Goal: Task Accomplishment & Management: Use online tool/utility

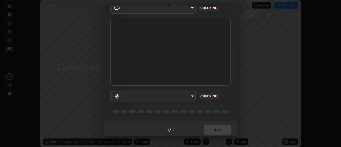
scroll to position [28, 0]
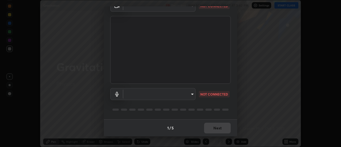
type input "0ade6c1a2b09329684cd28a63f80ec040423d12f5d12a0ebf447b2472701ef61"
type input "communications"
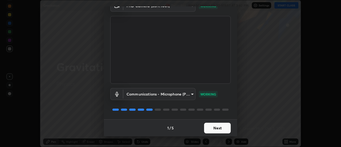
click at [211, 128] on button "Next" at bounding box center [217, 128] width 27 height 11
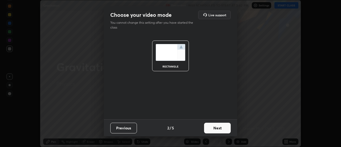
scroll to position [0, 0]
click at [211, 129] on button "Next" at bounding box center [217, 128] width 27 height 11
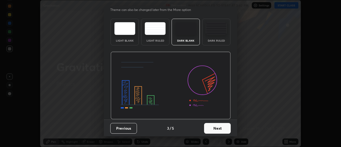
scroll to position [13, 0]
click at [214, 129] on button "Next" at bounding box center [217, 128] width 27 height 11
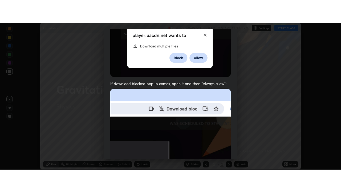
scroll to position [137, 0]
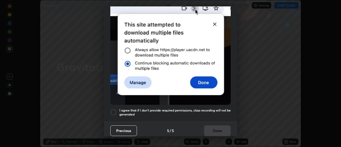
click at [113, 109] on div at bounding box center [113, 112] width 6 height 6
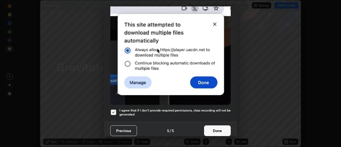
click at [213, 127] on button "Done" at bounding box center [217, 130] width 27 height 11
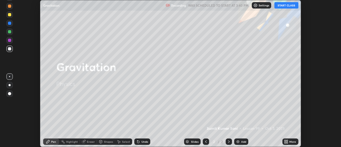
click at [281, 6] on button "START CLASS" at bounding box center [287, 5] width 24 height 6
click at [288, 141] on icon at bounding box center [287, 140] width 1 height 1
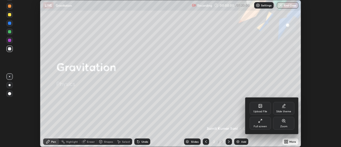
click at [264, 123] on div "Full screen" at bounding box center [260, 123] width 21 height 13
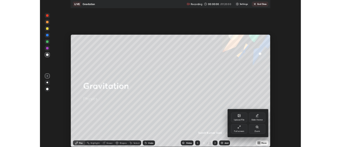
scroll to position [192, 341]
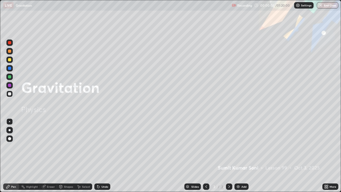
click at [242, 147] on div "Add" at bounding box center [244, 186] width 5 height 3
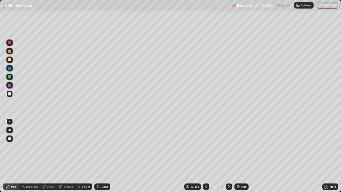
click at [102, 147] on div "Undo" at bounding box center [102, 187] width 16 height 6
click at [104, 147] on div "Undo" at bounding box center [105, 186] width 7 height 3
click at [10, 69] on div at bounding box center [9, 68] width 3 height 3
click at [10, 60] on div at bounding box center [9, 59] width 3 height 3
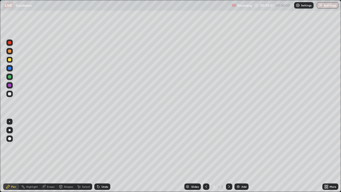
click at [10, 51] on div at bounding box center [9, 51] width 3 height 3
click at [10, 77] on div at bounding box center [9, 76] width 3 height 3
click at [103, 147] on div "Undo" at bounding box center [105, 186] width 7 height 3
click at [105, 147] on div "Undo" at bounding box center [105, 186] width 7 height 3
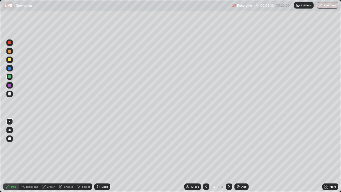
click at [51, 147] on div "Eraser" at bounding box center [51, 186] width 8 height 3
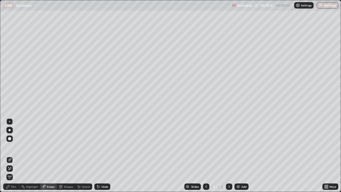
click at [15, 147] on div "Pen" at bounding box center [11, 187] width 16 height 6
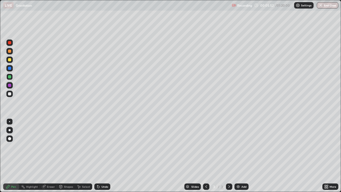
click at [10, 69] on div at bounding box center [9, 68] width 3 height 3
click at [48, 147] on div "Eraser" at bounding box center [51, 186] width 8 height 3
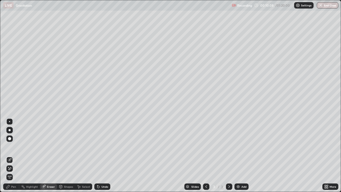
click at [13, 147] on div "Pen" at bounding box center [13, 186] width 5 height 3
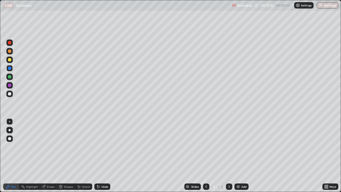
click at [50, 147] on div "Eraser" at bounding box center [48, 187] width 17 height 6
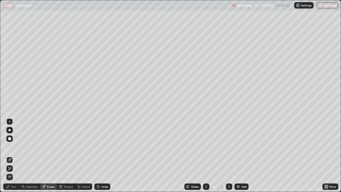
click at [10, 147] on icon at bounding box center [8, 187] width 4 height 4
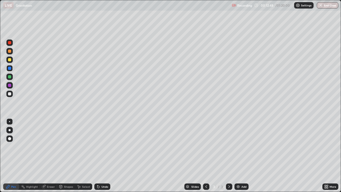
click at [9, 60] on div at bounding box center [9, 59] width 3 height 3
click at [9, 52] on div at bounding box center [9, 51] width 3 height 3
click at [9, 70] on div at bounding box center [9, 68] width 3 height 3
click at [46, 147] on div "Eraser" at bounding box center [48, 187] width 17 height 6
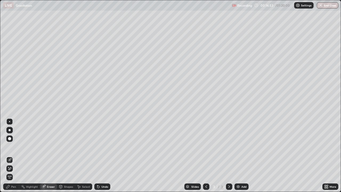
click at [13, 147] on div "Pen" at bounding box center [13, 186] width 5 height 3
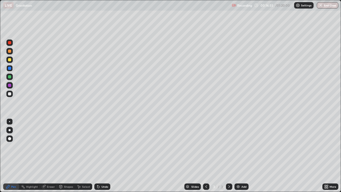
click at [48, 147] on div "Eraser" at bounding box center [51, 186] width 8 height 3
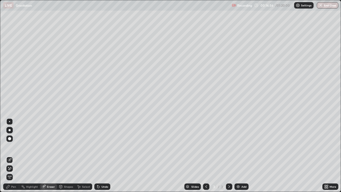
click at [12, 147] on div "Pen" at bounding box center [13, 186] width 5 height 3
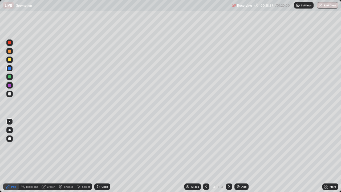
click at [239, 147] on img at bounding box center [238, 187] width 4 height 4
click at [10, 60] on div at bounding box center [9, 59] width 3 height 3
click at [63, 147] on div "Shapes" at bounding box center [66, 187] width 18 height 6
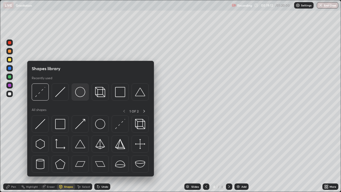
click at [77, 93] on img at bounding box center [80, 92] width 10 height 10
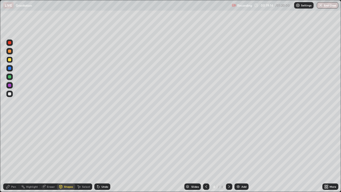
click at [9, 77] on div at bounding box center [9, 76] width 3 height 3
click at [13, 147] on div "Pen" at bounding box center [11, 187] width 16 height 6
click at [10, 52] on div at bounding box center [9, 51] width 3 height 3
click at [8, 40] on div at bounding box center [9, 42] width 6 height 6
click at [109, 147] on div "Undo" at bounding box center [102, 187] width 16 height 6
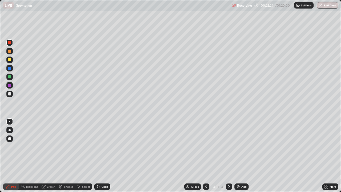
click at [105, 147] on div "Undo" at bounding box center [102, 187] width 16 height 6
click at [104, 147] on div "Undo" at bounding box center [102, 187] width 16 height 6
click at [105, 147] on div "Undo" at bounding box center [102, 187] width 16 height 6
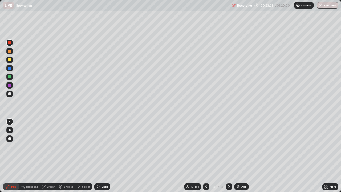
click at [50, 147] on div "Eraser" at bounding box center [51, 186] width 8 height 3
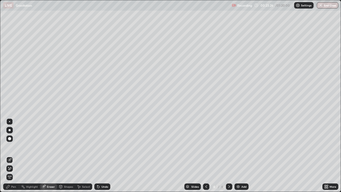
click at [13, 147] on div "Pen" at bounding box center [13, 186] width 5 height 3
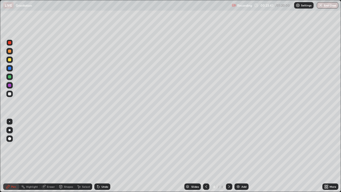
click at [46, 147] on div "Eraser" at bounding box center [48, 187] width 17 height 6
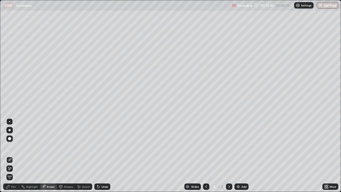
click at [12, 147] on div "Pen" at bounding box center [13, 186] width 5 height 3
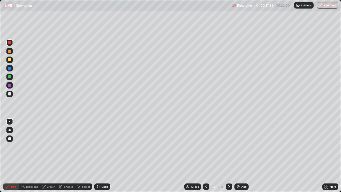
click at [10, 67] on div at bounding box center [9, 68] width 3 height 3
click at [49, 147] on div "Eraser" at bounding box center [48, 187] width 17 height 6
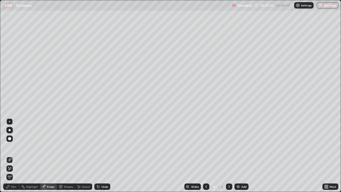
click at [8, 147] on icon at bounding box center [7, 186] width 3 height 3
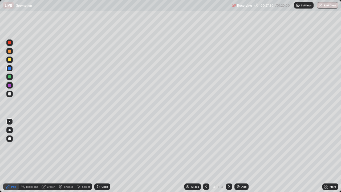
click at [9, 61] on div at bounding box center [9, 59] width 3 height 3
click at [9, 42] on div at bounding box center [9, 42] width 3 height 3
click at [9, 59] on div at bounding box center [9, 59] width 3 height 3
click at [102, 147] on div "Undo" at bounding box center [105, 186] width 7 height 3
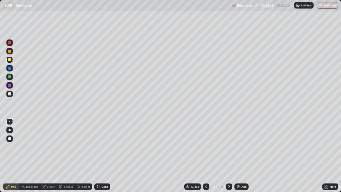
click at [243, 147] on div "Add" at bounding box center [244, 186] width 5 height 3
click at [64, 147] on div "Shapes" at bounding box center [68, 186] width 9 height 3
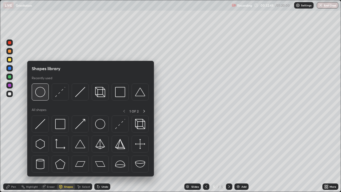
click at [40, 94] on img at bounding box center [40, 92] width 10 height 10
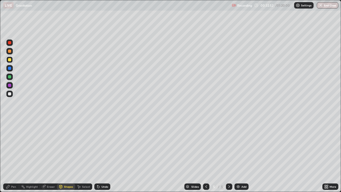
click at [62, 147] on icon at bounding box center [61, 187] width 4 height 4
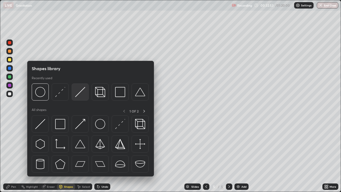
click at [81, 93] on img at bounding box center [80, 92] width 10 height 10
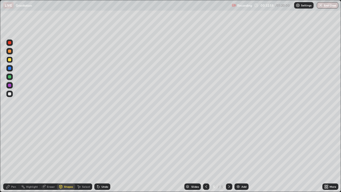
click at [12, 94] on div at bounding box center [9, 94] width 6 height 6
click at [14, 147] on div "Pen" at bounding box center [13, 186] width 5 height 3
click at [104, 147] on div "Undo" at bounding box center [105, 186] width 7 height 3
click at [104, 147] on div "Undo" at bounding box center [102, 187] width 16 height 6
click at [9, 85] on div at bounding box center [9, 85] width 3 height 3
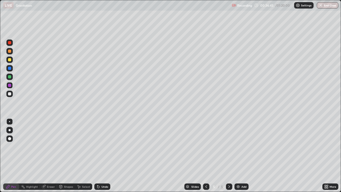
click at [9, 61] on div at bounding box center [9, 59] width 3 height 3
click at [10, 50] on div at bounding box center [9, 51] width 3 height 3
click at [10, 43] on div at bounding box center [9, 42] width 3 height 3
click at [11, 77] on div at bounding box center [9, 77] width 6 height 6
click at [51, 147] on div "Eraser" at bounding box center [48, 187] width 17 height 6
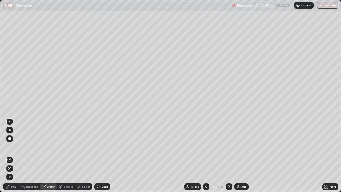
click at [14, 147] on div "Pen" at bounding box center [13, 186] width 5 height 3
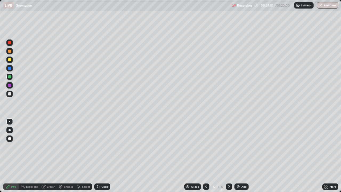
click at [10, 68] on div at bounding box center [9, 68] width 3 height 3
click at [103, 147] on div "Undo" at bounding box center [105, 186] width 7 height 3
click at [104, 147] on div "Undo" at bounding box center [102, 187] width 16 height 6
click at [105, 147] on div "Undo" at bounding box center [102, 187] width 16 height 6
click at [108, 147] on div "Undo" at bounding box center [102, 187] width 16 height 6
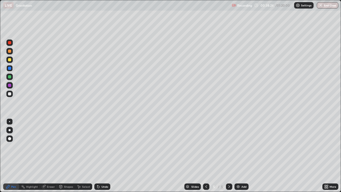
click at [11, 52] on div at bounding box center [9, 51] width 3 height 3
click at [10, 60] on div at bounding box center [9, 59] width 3 height 3
click at [10, 94] on div at bounding box center [9, 93] width 3 height 3
click at [10, 84] on div at bounding box center [9, 85] width 3 height 3
click at [103, 147] on div "Undo" at bounding box center [105, 186] width 7 height 3
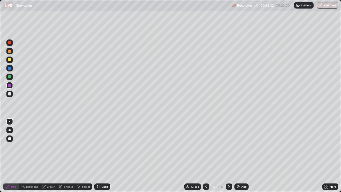
click at [103, 147] on div "Undo" at bounding box center [105, 186] width 7 height 3
click at [8, 69] on div at bounding box center [9, 68] width 3 height 3
click at [47, 147] on div "Eraser" at bounding box center [51, 186] width 8 height 3
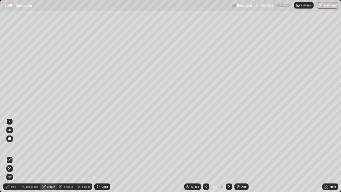
click at [10, 147] on div "Pen" at bounding box center [11, 187] width 16 height 6
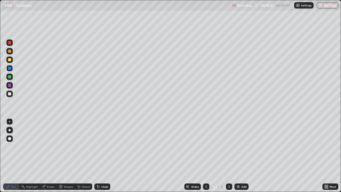
click at [11, 44] on div at bounding box center [9, 42] width 6 height 6
click at [242, 147] on div "Add" at bounding box center [244, 186] width 5 height 3
click at [9, 59] on div at bounding box center [9, 59] width 3 height 3
click at [100, 147] on icon at bounding box center [98, 187] width 4 height 4
click at [9, 59] on div at bounding box center [9, 59] width 3 height 3
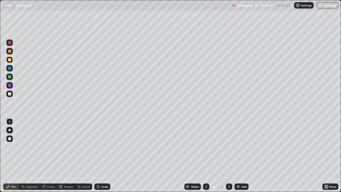
click at [9, 69] on div at bounding box center [9, 68] width 3 height 3
click at [10, 78] on div at bounding box center [9, 76] width 3 height 3
click at [239, 147] on img at bounding box center [238, 187] width 4 height 4
click at [8, 95] on div at bounding box center [9, 94] width 6 height 6
click at [10, 92] on div at bounding box center [9, 93] width 3 height 3
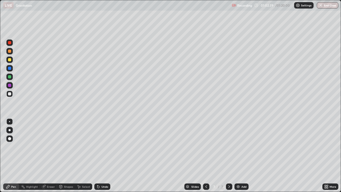
click at [11, 88] on div at bounding box center [9, 85] width 6 height 6
click at [50, 147] on div "Eraser" at bounding box center [51, 186] width 8 height 3
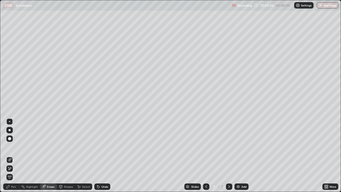
click at [103, 147] on div "Undo" at bounding box center [105, 186] width 7 height 3
click at [7, 147] on div "Pen" at bounding box center [11, 187] width 16 height 6
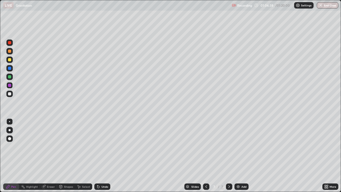
click at [326, 5] on button "End Class" at bounding box center [328, 5] width 22 height 6
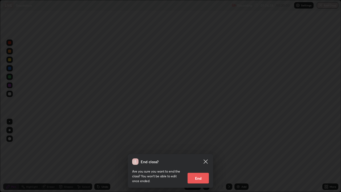
click at [201, 147] on button "End" at bounding box center [198, 178] width 21 height 11
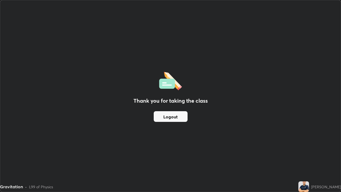
click at [340, 96] on div "Thank you for taking the class Logout" at bounding box center [170, 96] width 341 height 192
click at [161, 117] on button "Logout" at bounding box center [171, 116] width 34 height 11
click at [167, 118] on button "Logout" at bounding box center [171, 116] width 34 height 11
click at [168, 120] on button "Logout" at bounding box center [171, 116] width 34 height 11
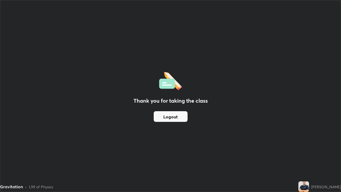
click at [167, 120] on button "Logout" at bounding box center [171, 116] width 34 height 11
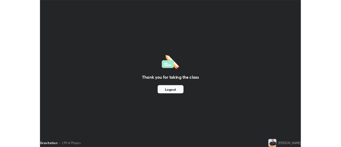
scroll to position [26531, 26337]
